Goal: Information Seeking & Learning: Learn about a topic

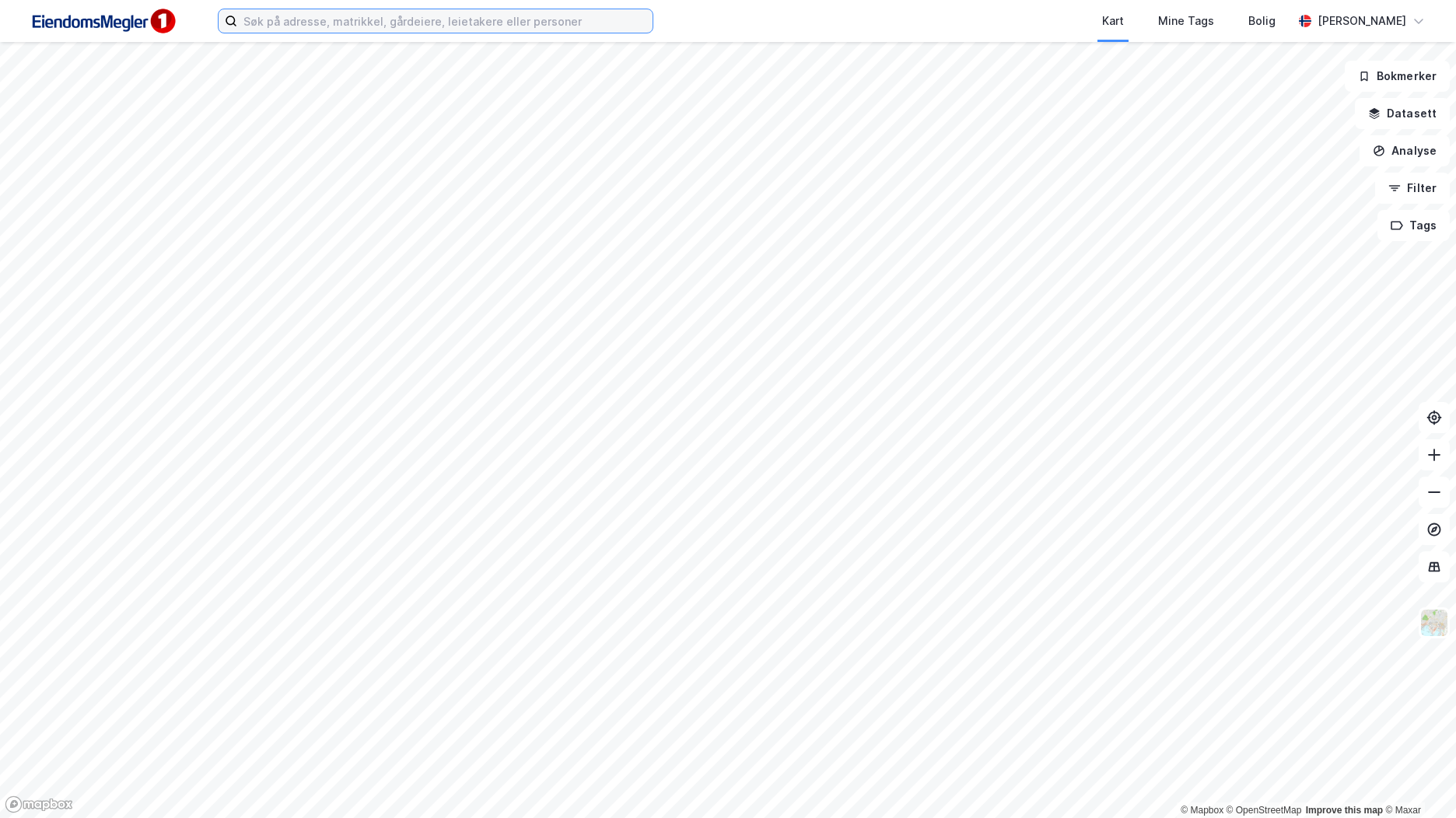
click at [565, 20] on input at bounding box center [444, 21] width 415 height 23
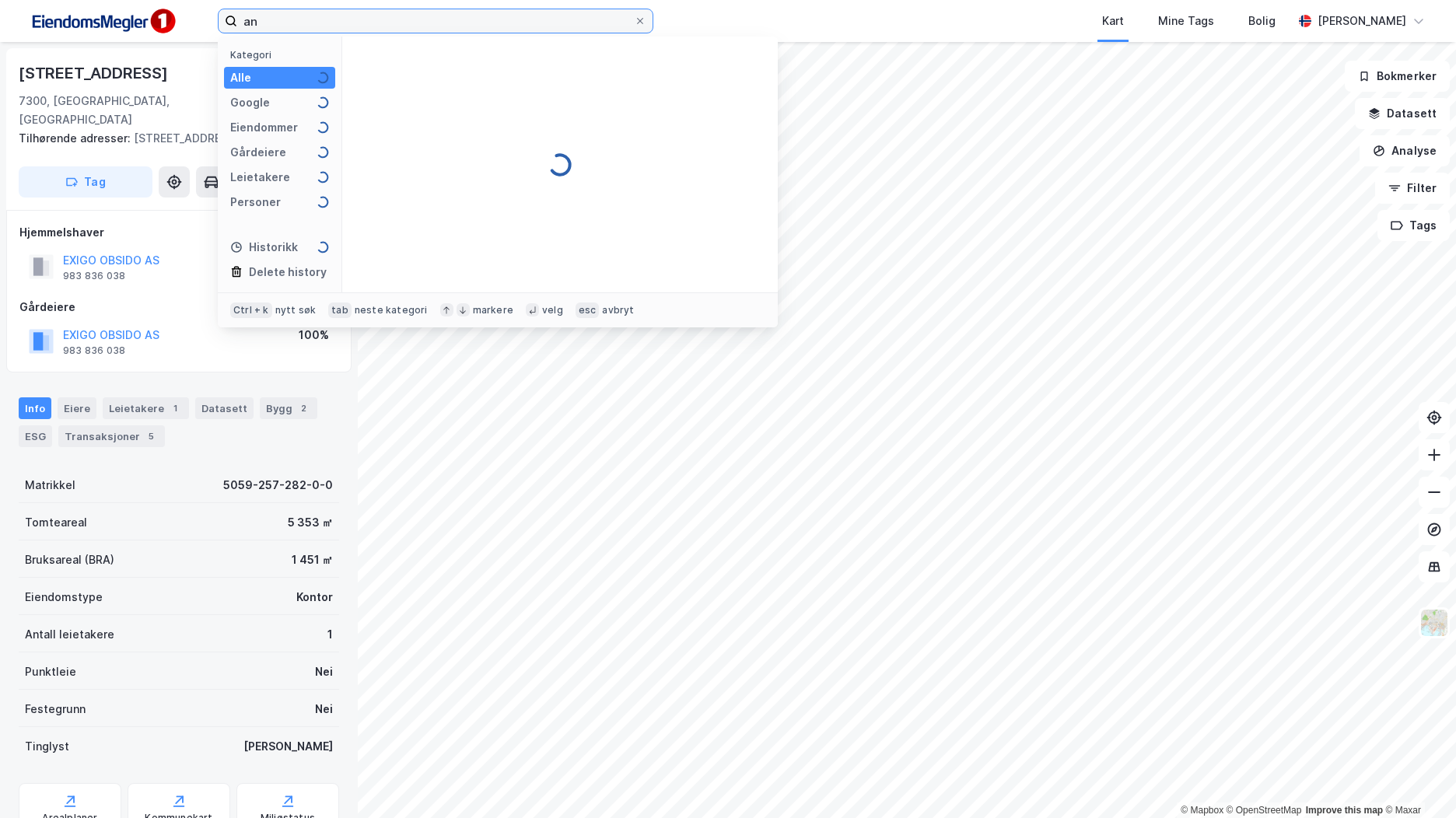
type input "a"
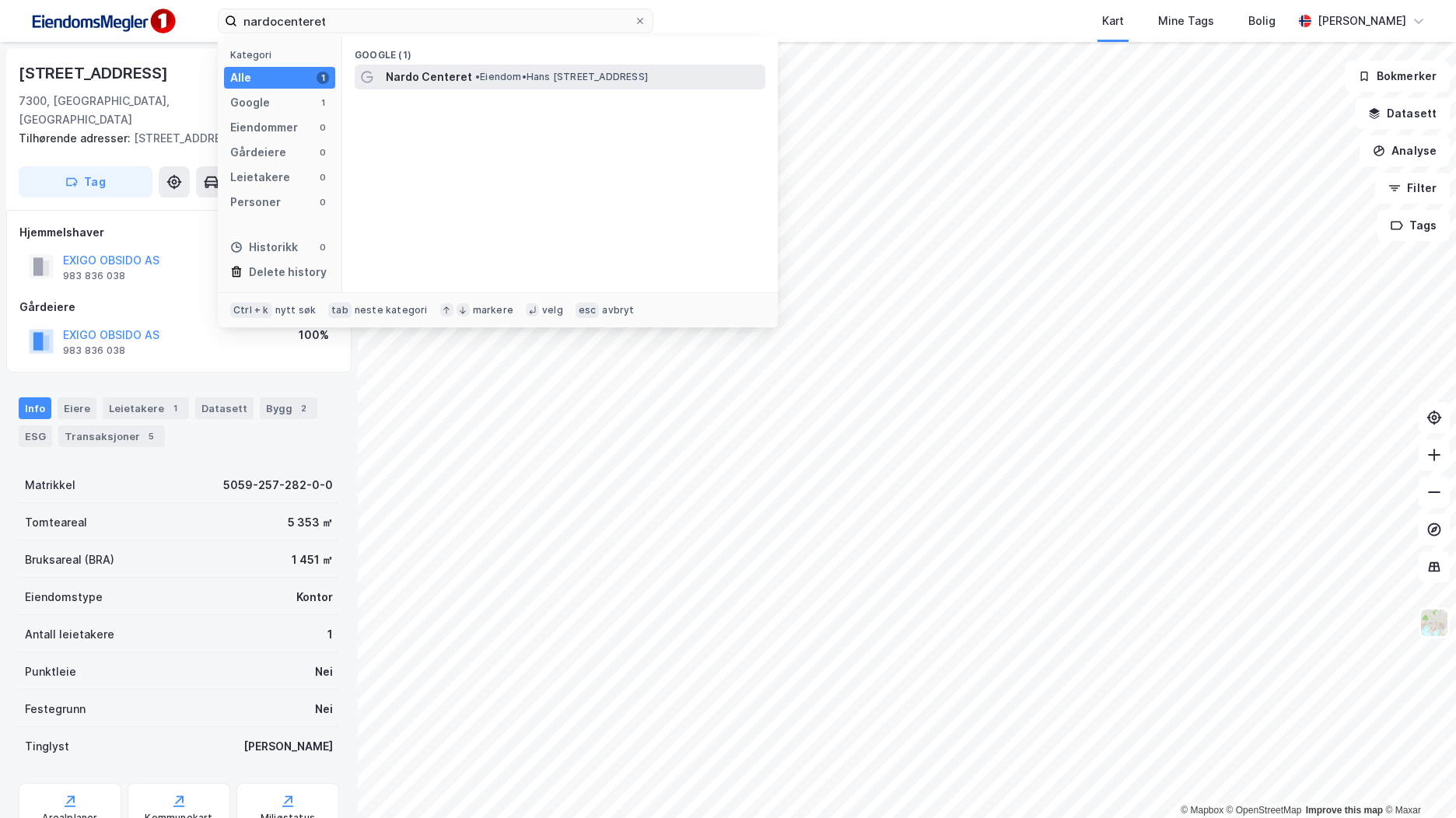
click at [615, 84] on div "Nardo Centeret • Eiendom • [PERSON_NAME][STREET_ADDRESS]" at bounding box center [575, 77] width 377 height 19
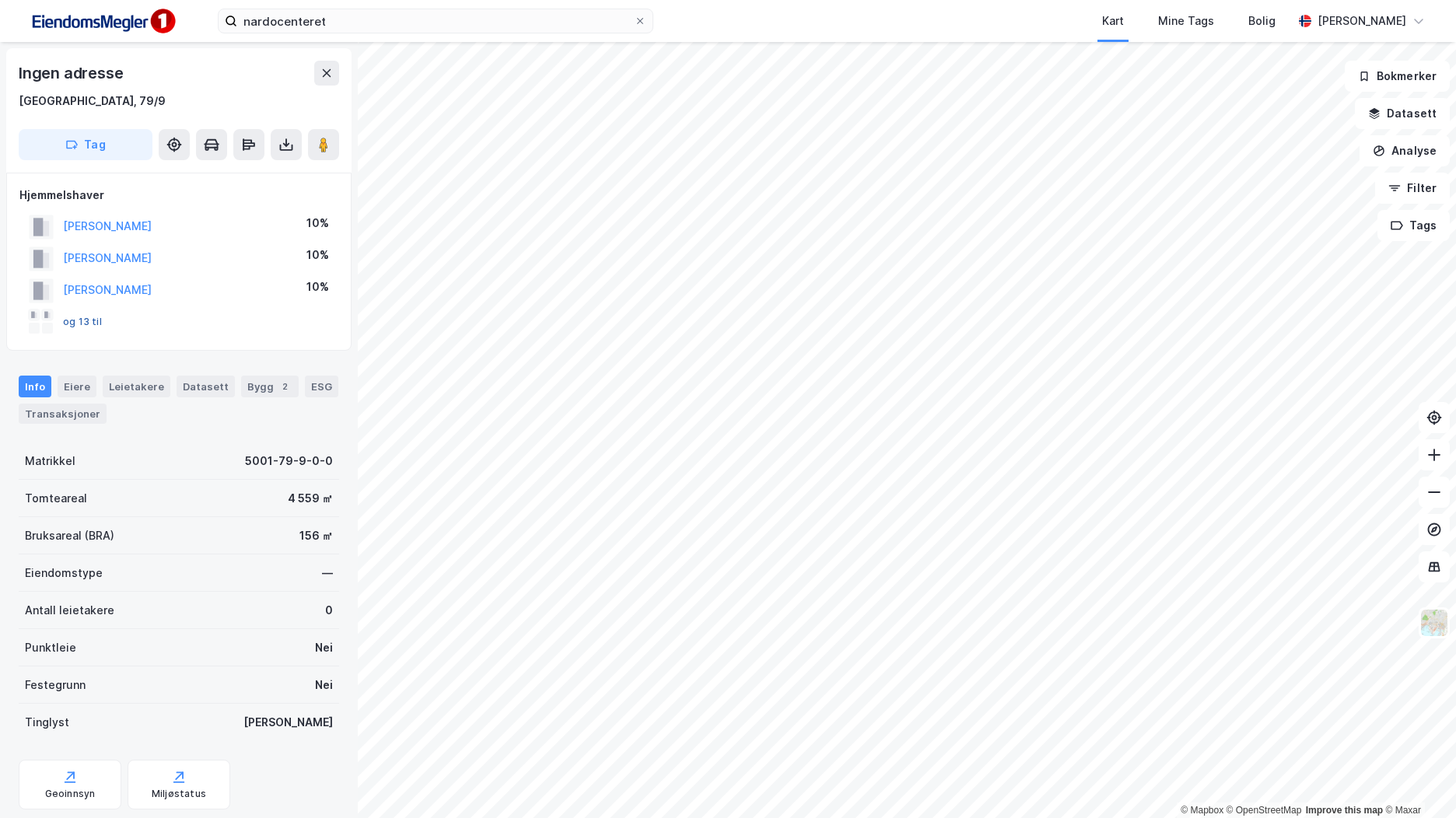
click at [0, 0] on button "og 13 til" at bounding box center [0, 0] width 0 height 0
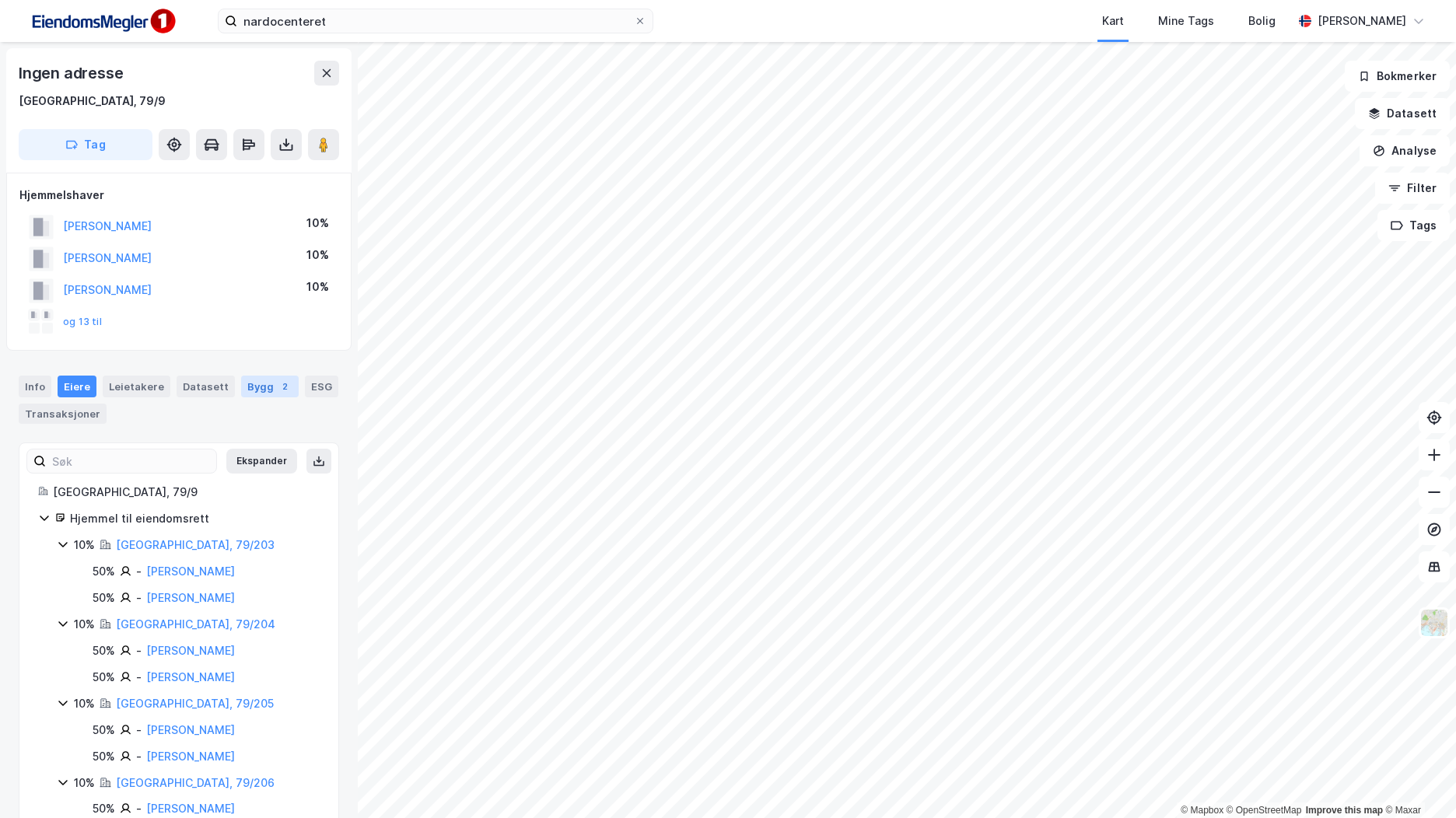
click at [277, 383] on div "2" at bounding box center [284, 386] width 16 height 16
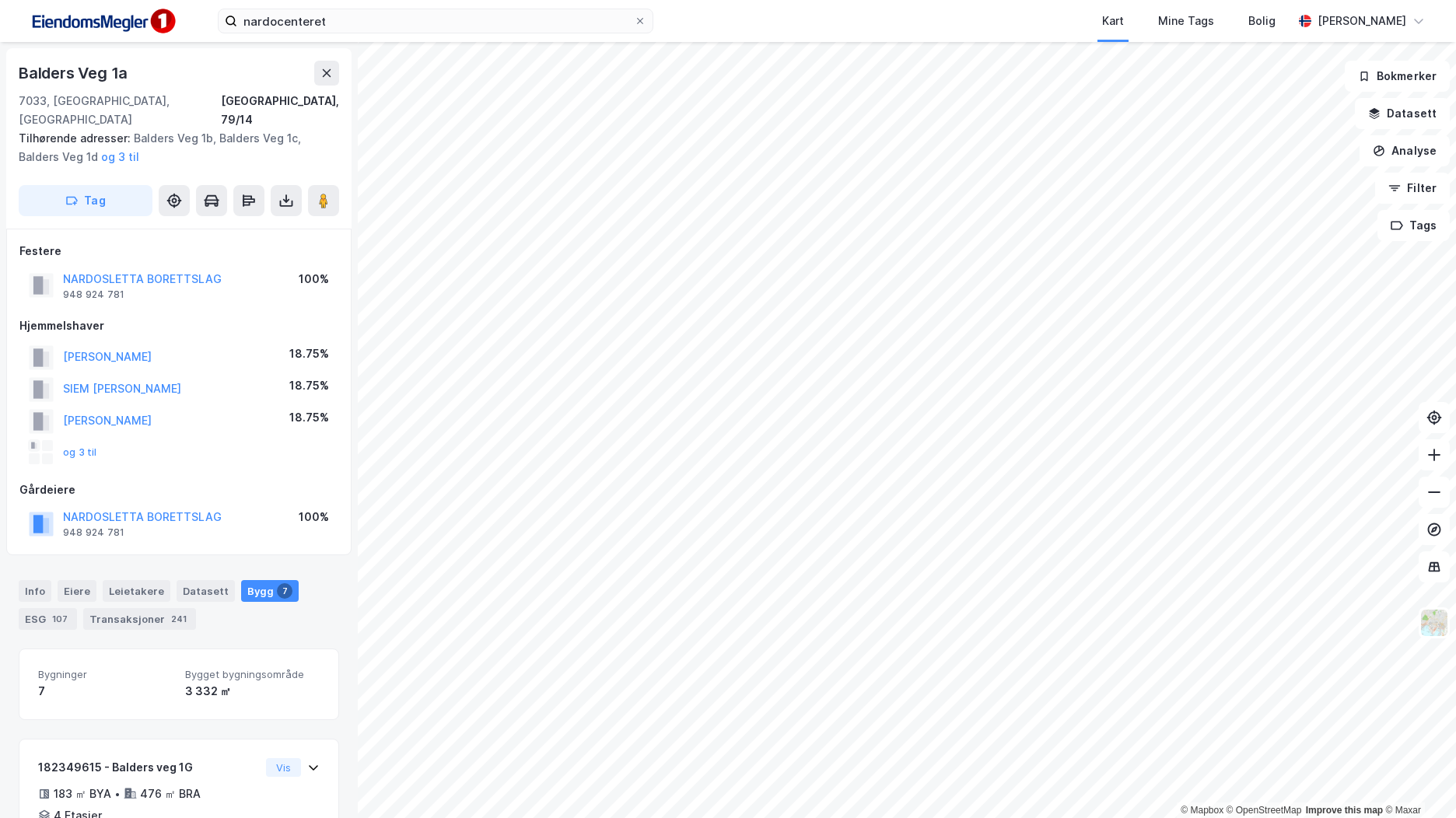
scroll to position [1, 0]
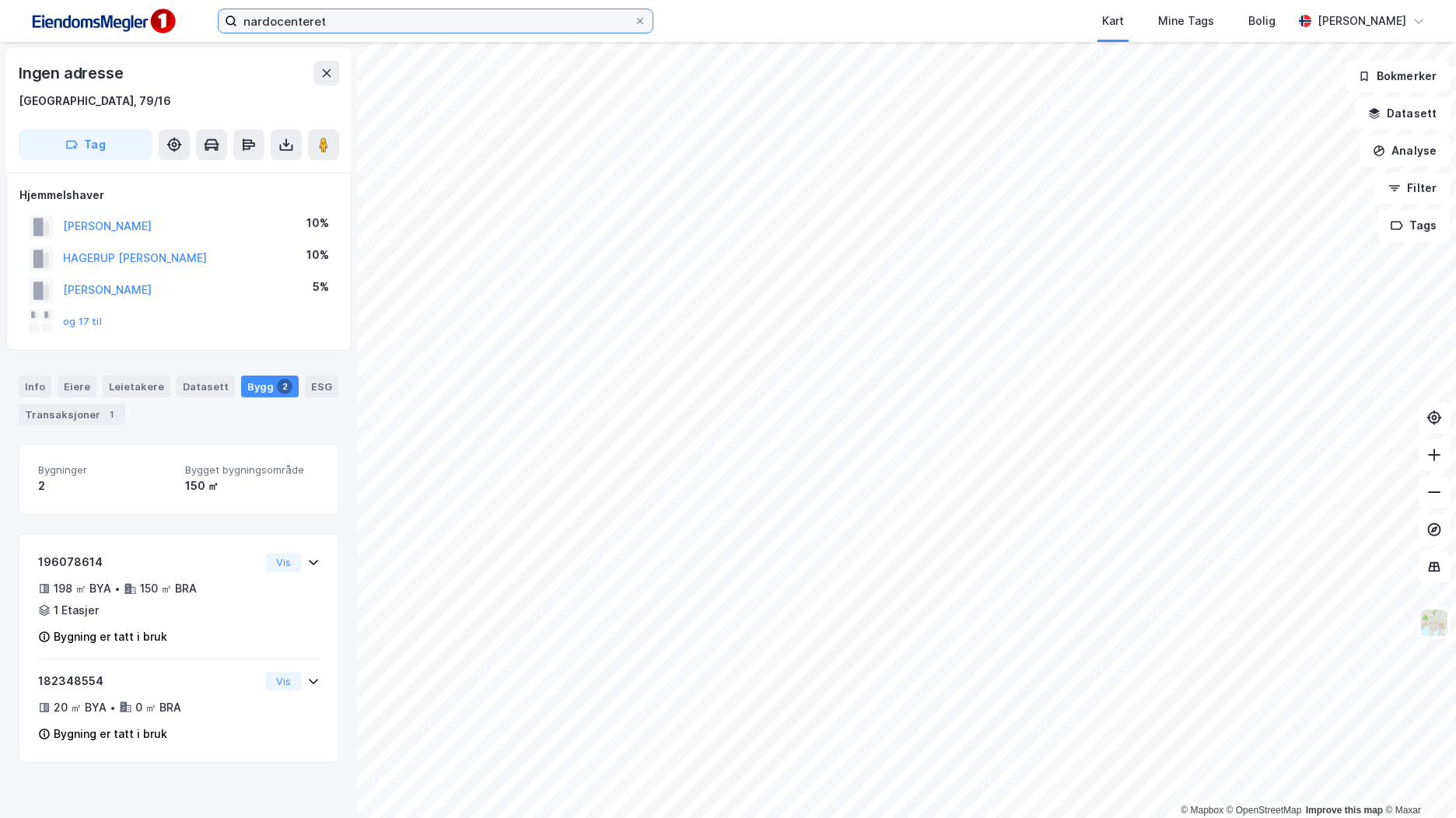
click at [280, 24] on input "nardocenteret" at bounding box center [435, 21] width 396 height 23
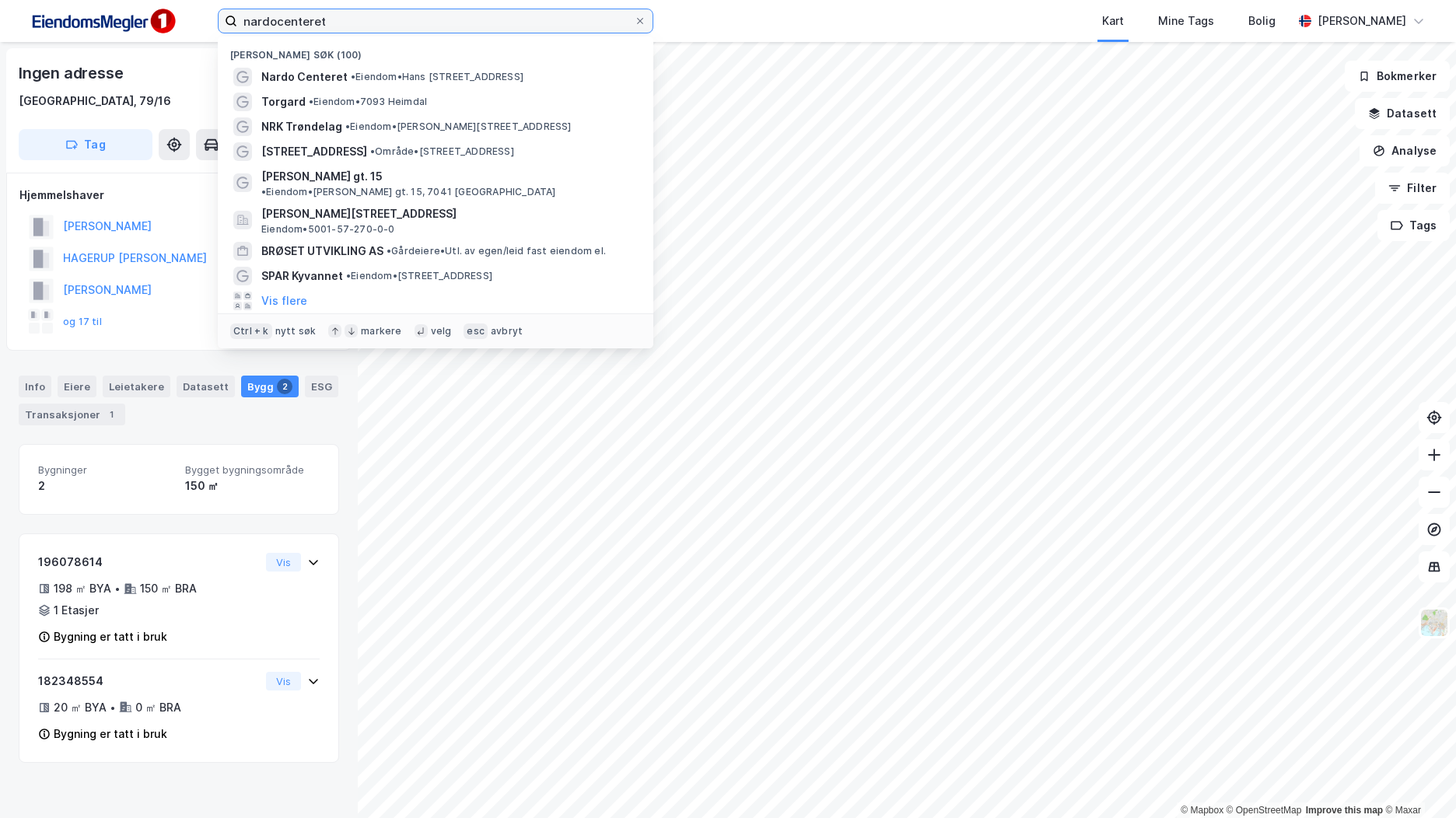
click at [280, 24] on input "nardocenteret" at bounding box center [435, 21] width 396 height 23
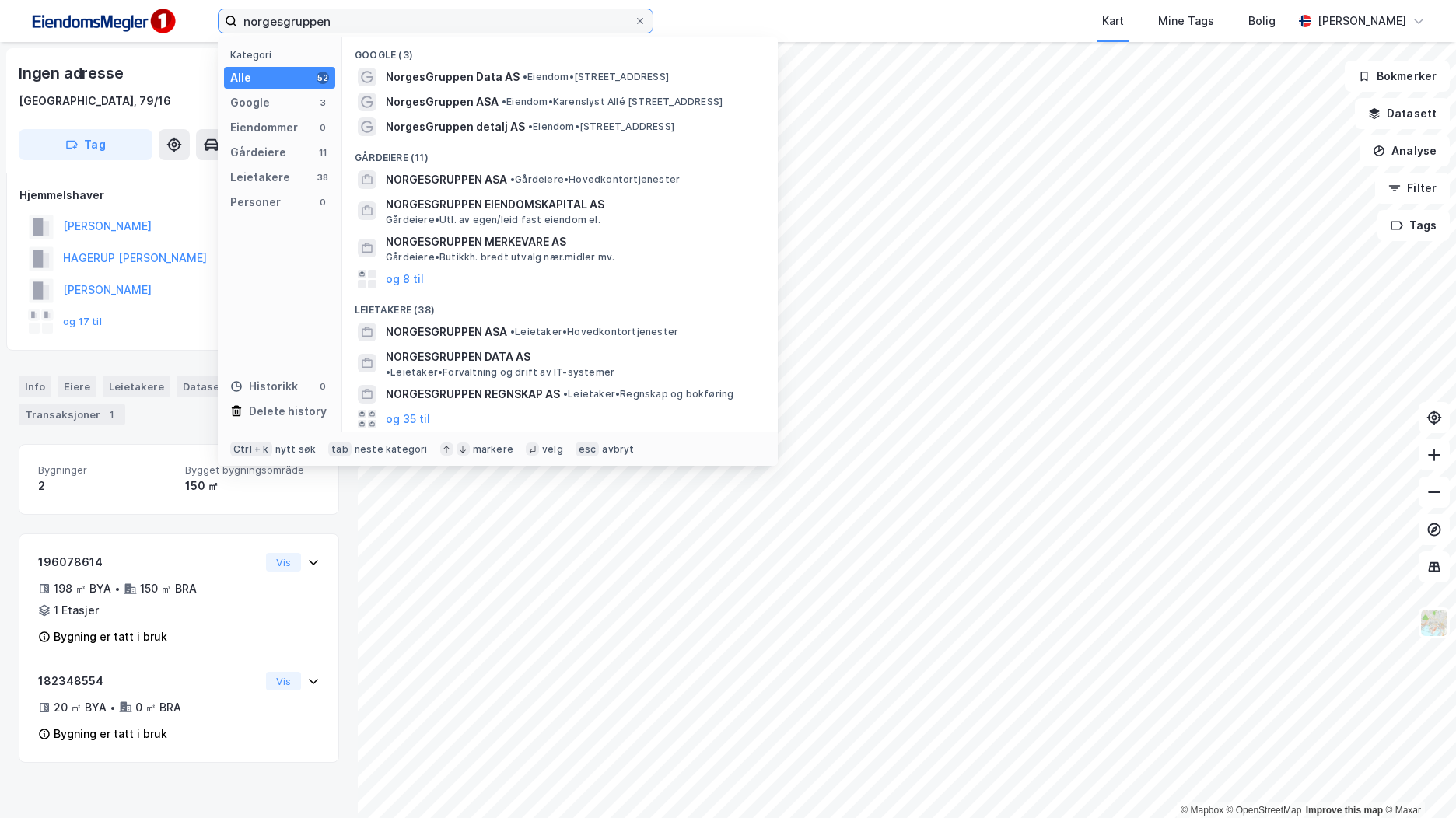
type input "norgesgruppen"
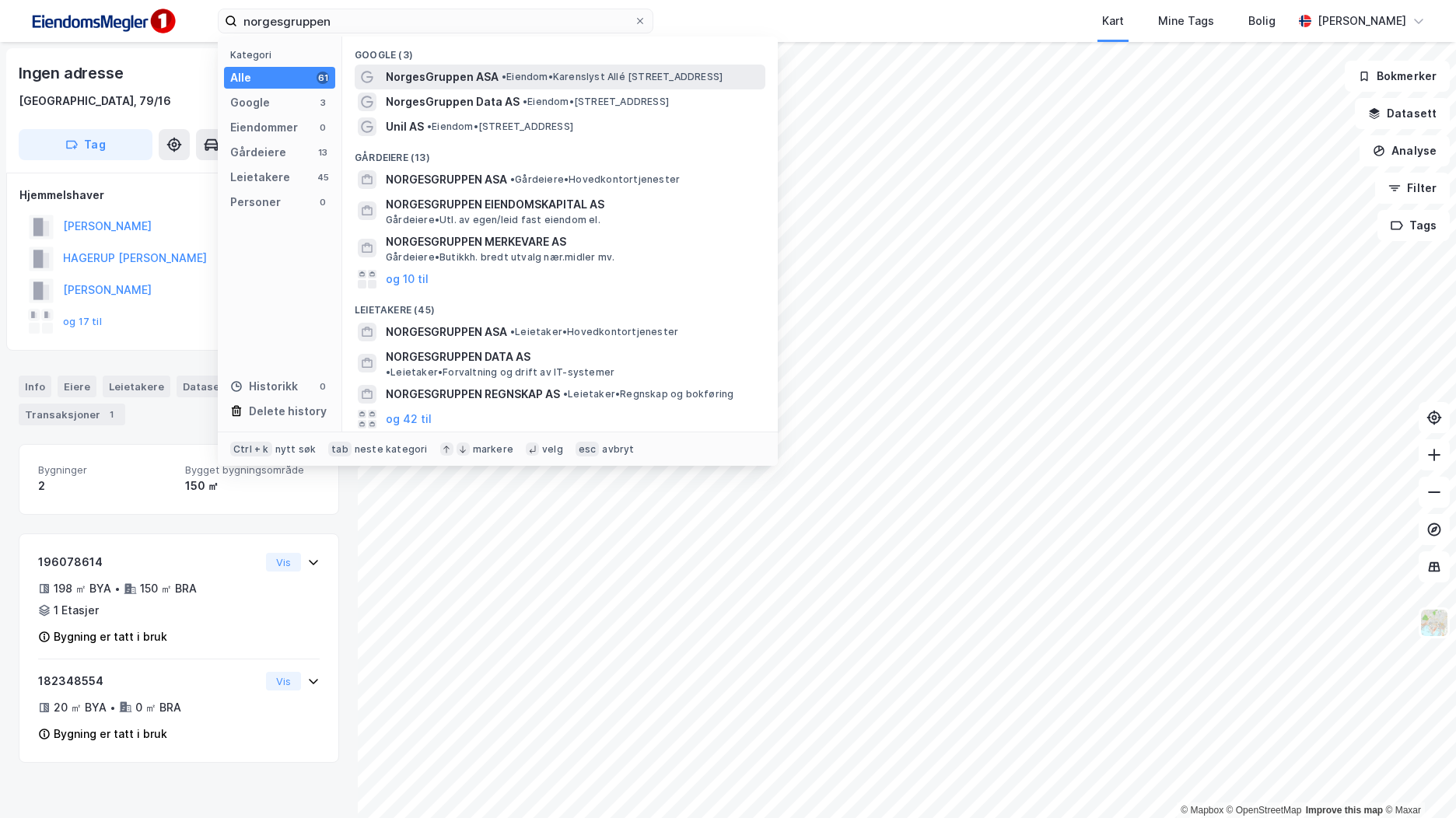
click at [436, 79] on span "NorgesGruppen ASA" at bounding box center [442, 77] width 113 height 19
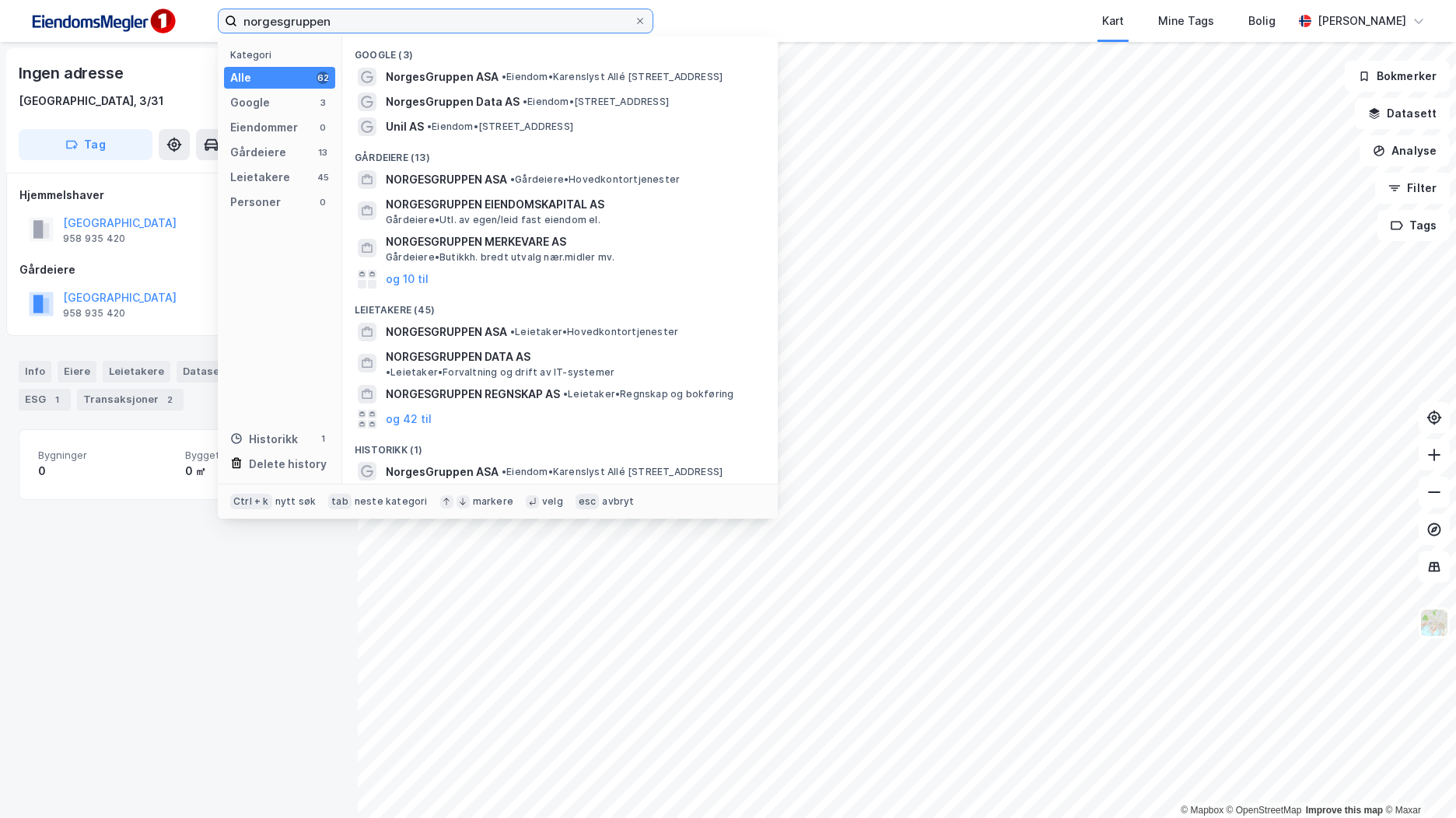
click at [378, 28] on input "norgesgruppen" at bounding box center [435, 21] width 396 height 23
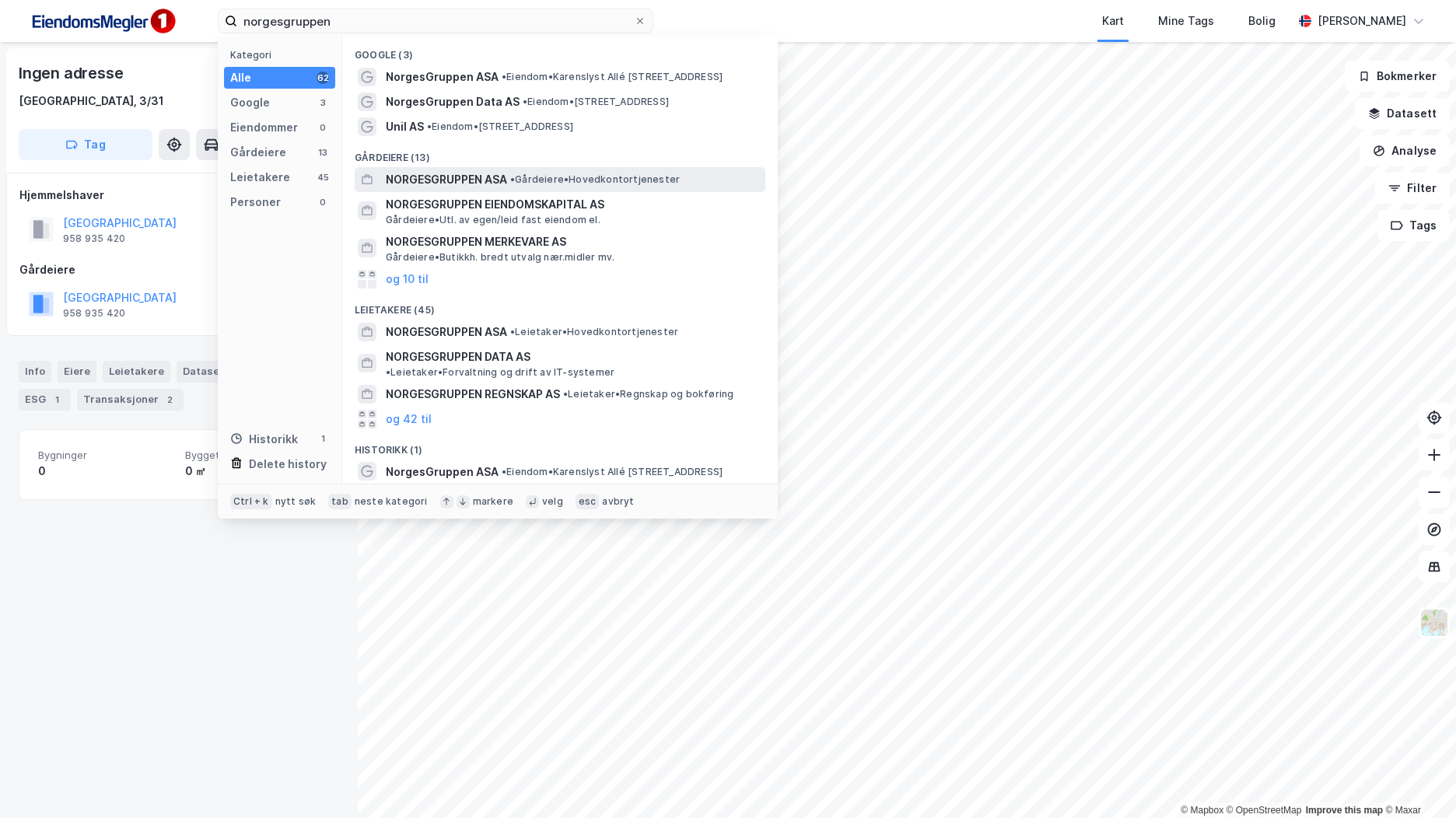
click at [468, 180] on span "NORGESGRUPPEN ASA" at bounding box center [447, 180] width 121 height 19
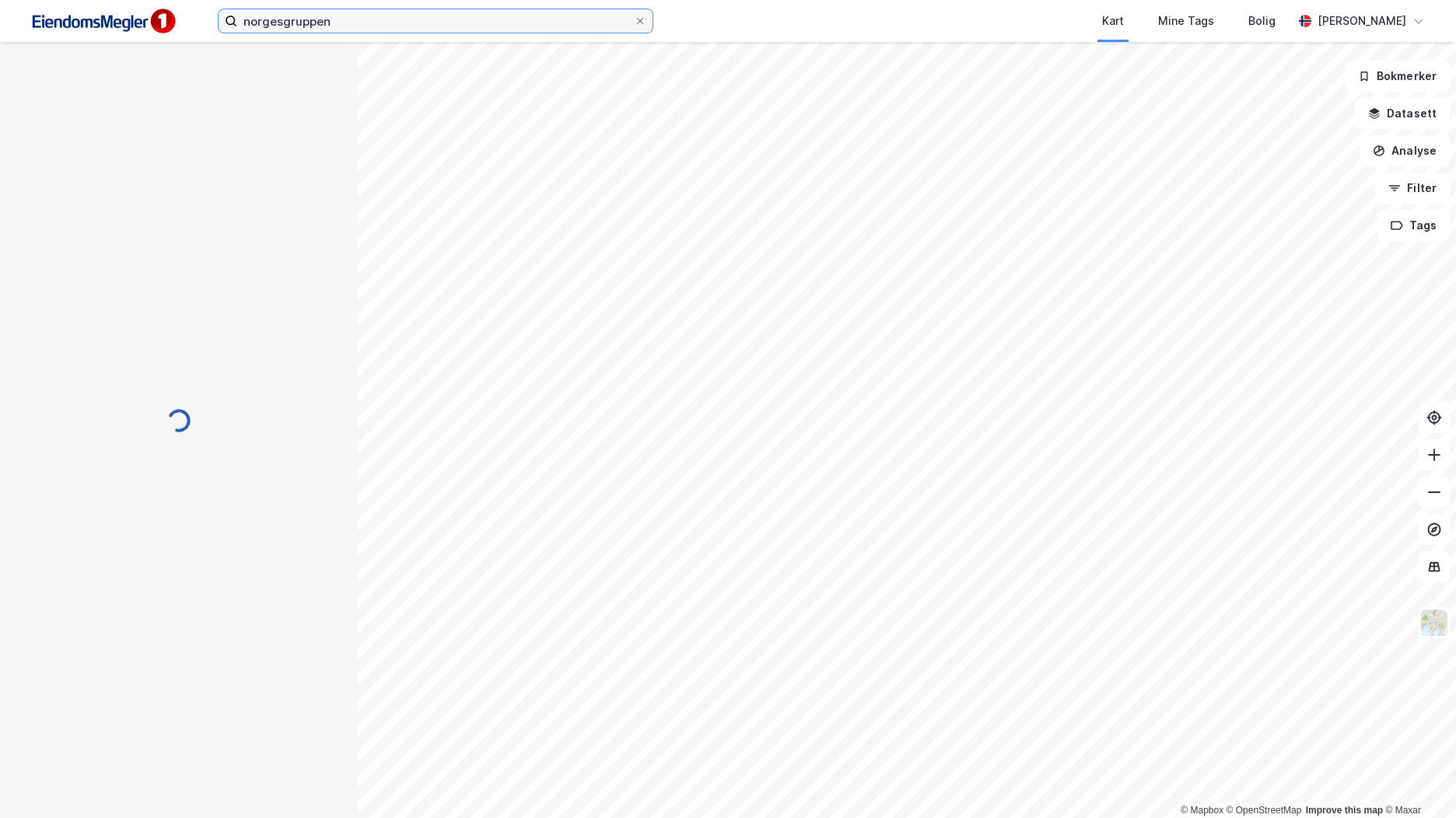
click at [351, 24] on input "norgesgruppen" at bounding box center [435, 21] width 396 height 23
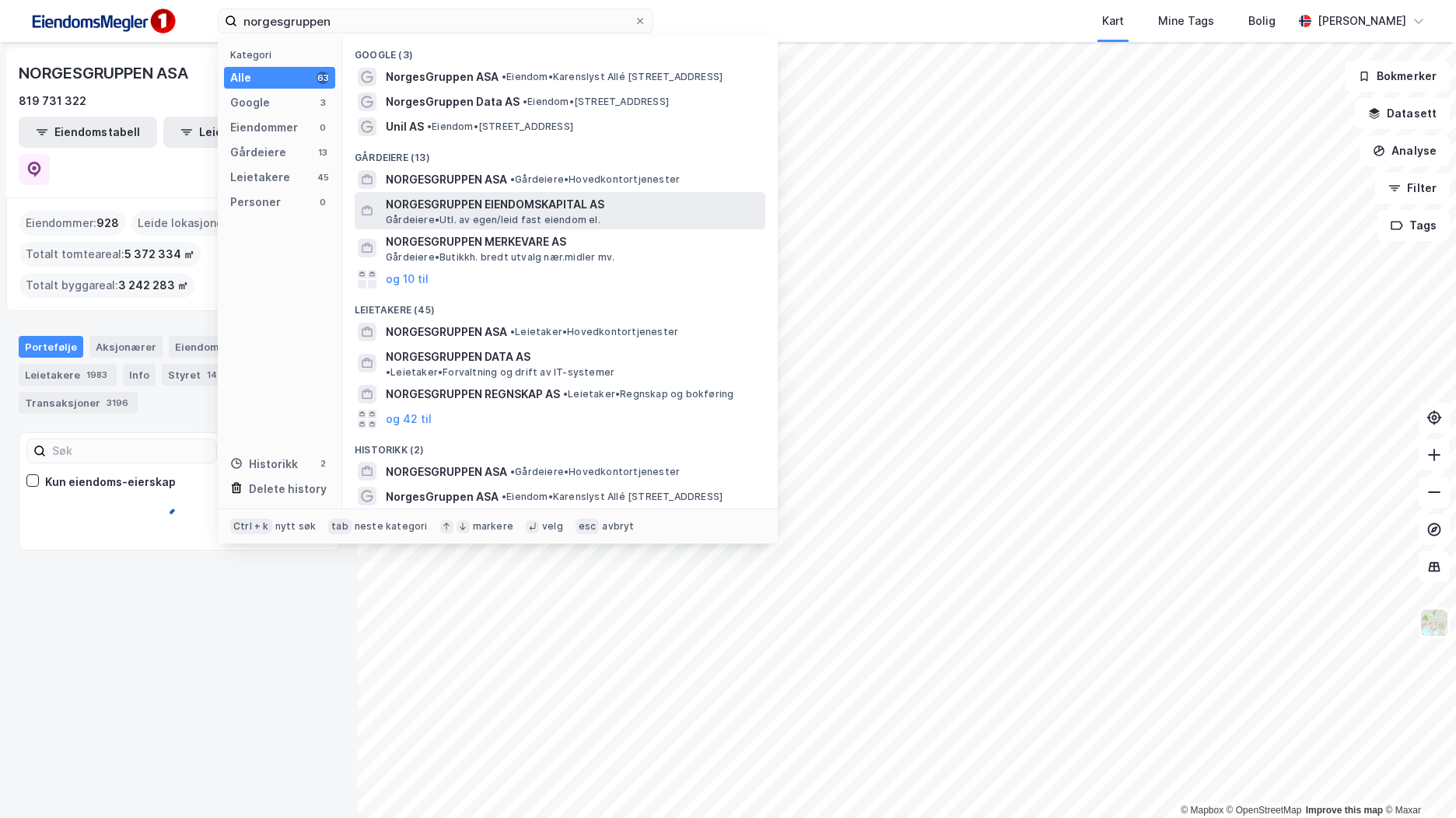
click at [469, 209] on span "NORGESGRUPPEN EIENDOMSKAPITAL AS" at bounding box center [573, 204] width 373 height 19
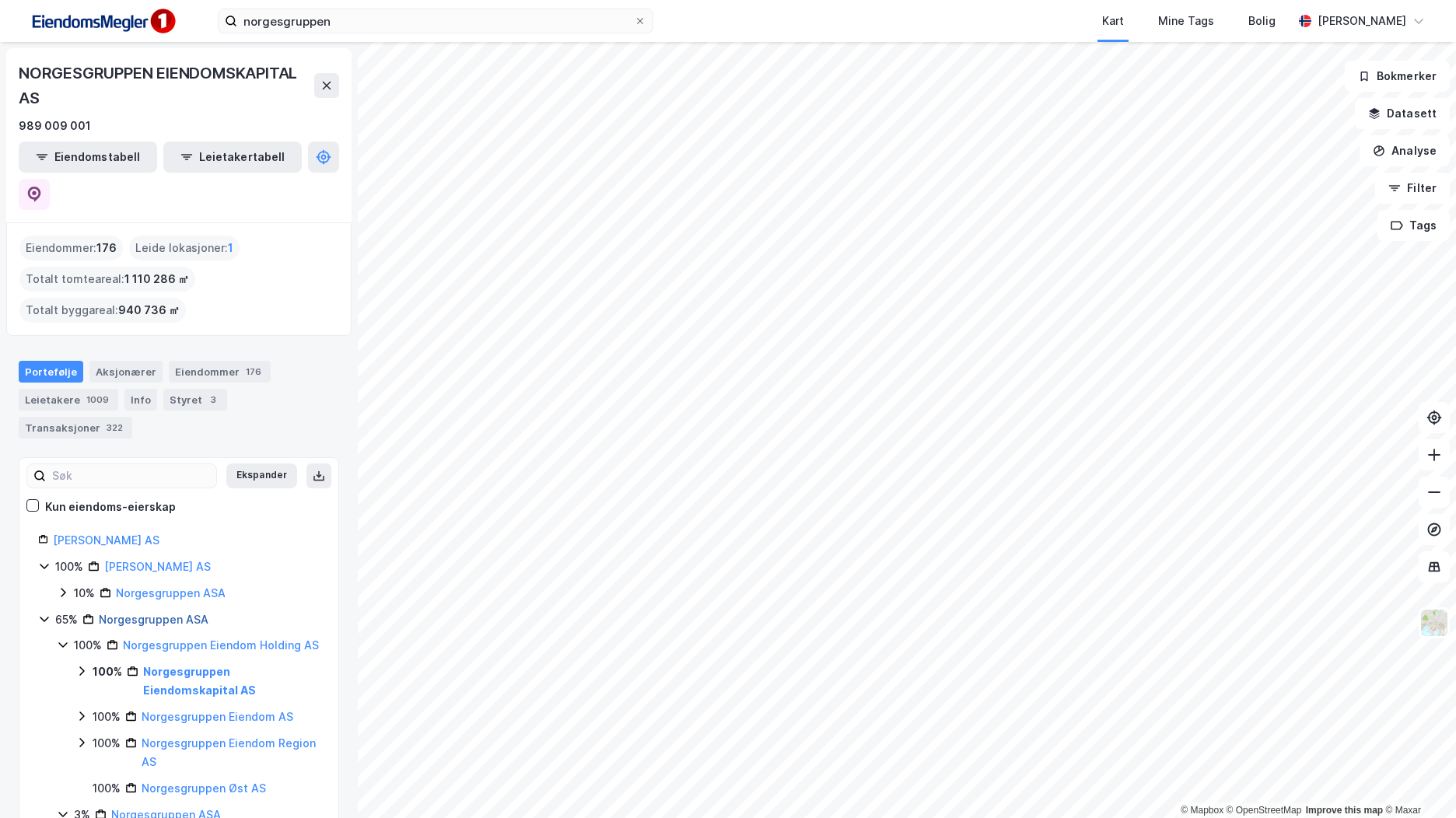
click at [170, 613] on link "Norgesgruppen ASA" at bounding box center [154, 619] width 110 height 13
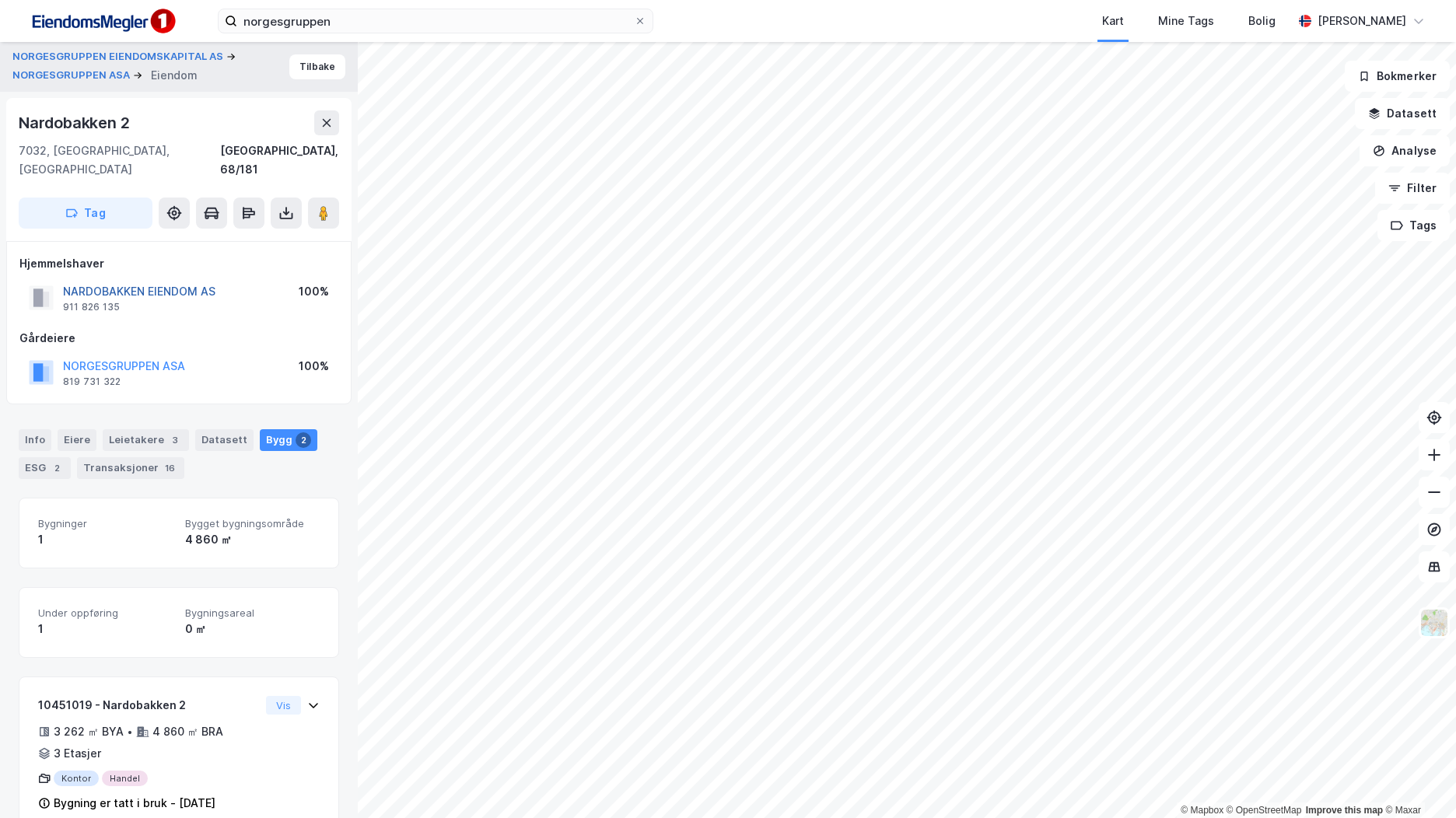
click at [0, 0] on button "NARDOBAKKEN EIENDOM AS" at bounding box center [0, 0] width 0 height 0
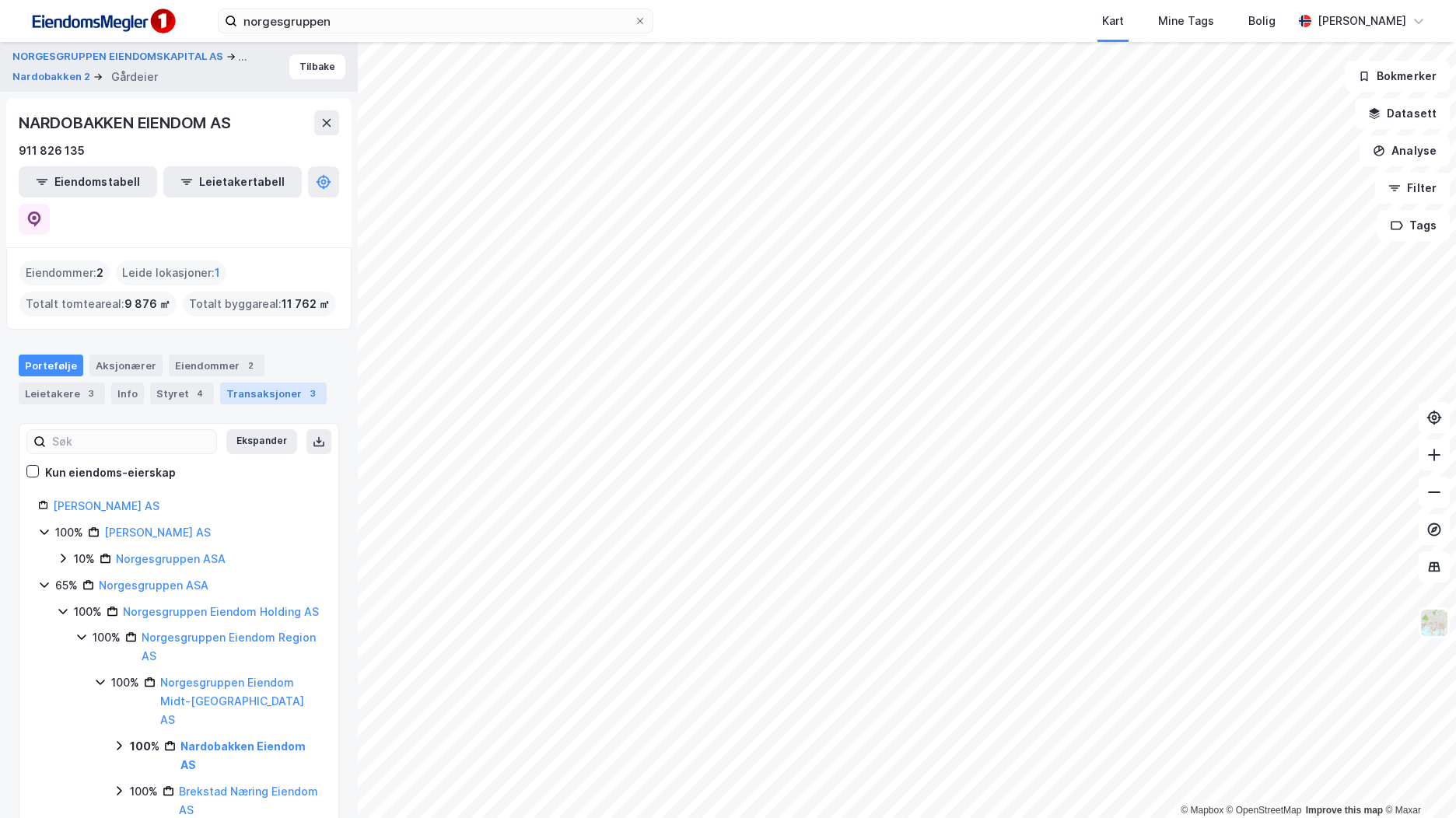
click at [305, 386] on div "3" at bounding box center [312, 394] width 16 height 16
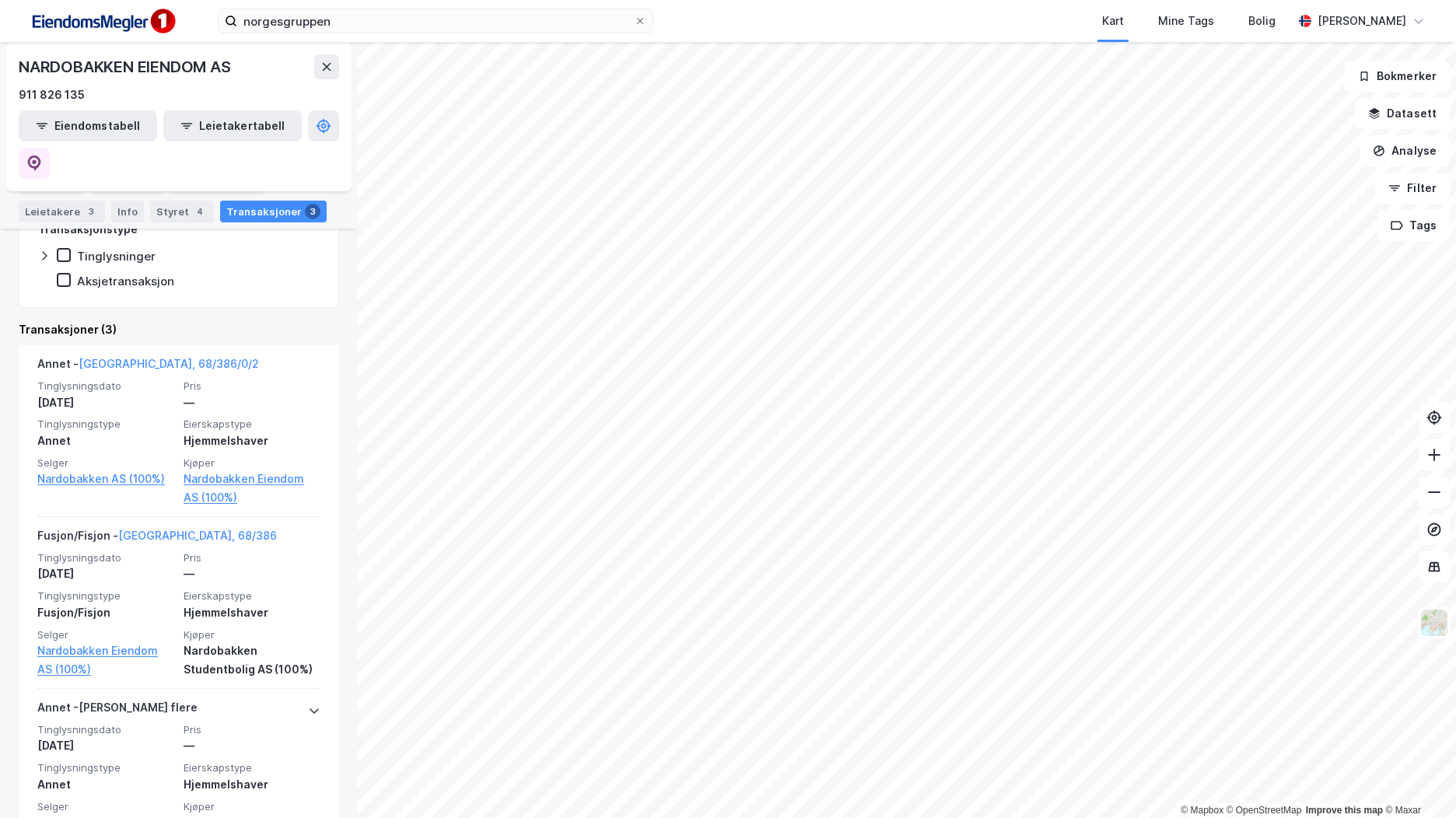
scroll to position [373, 0]
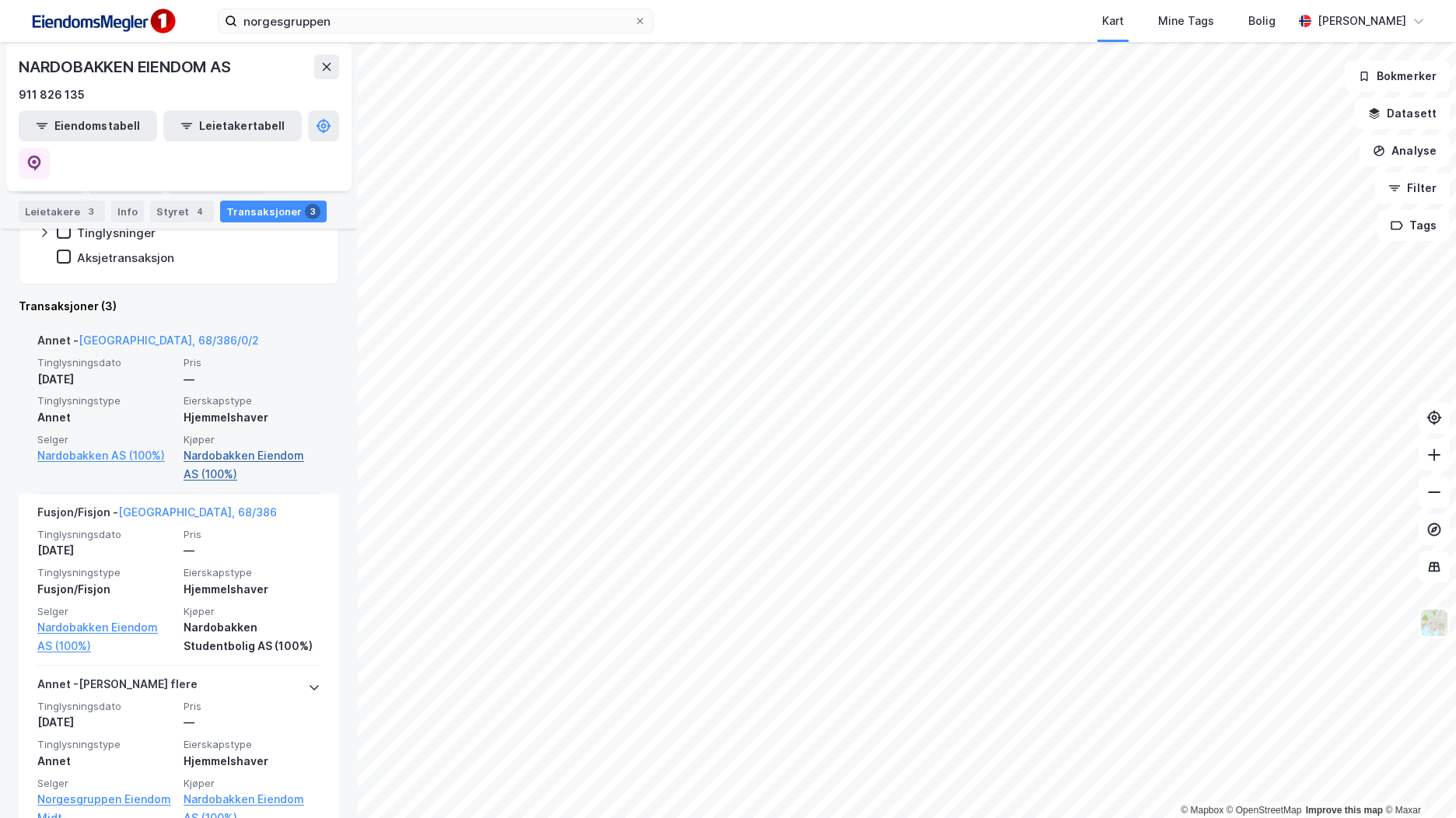
click at [204, 447] on link "Nardobakken Eiendom AS (100%)" at bounding box center [252, 465] width 137 height 37
click at [223, 447] on link "Nardobakken Eiendom AS (100%)" at bounding box center [252, 465] width 137 height 37
